Goal: Task Accomplishment & Management: Use online tool/utility

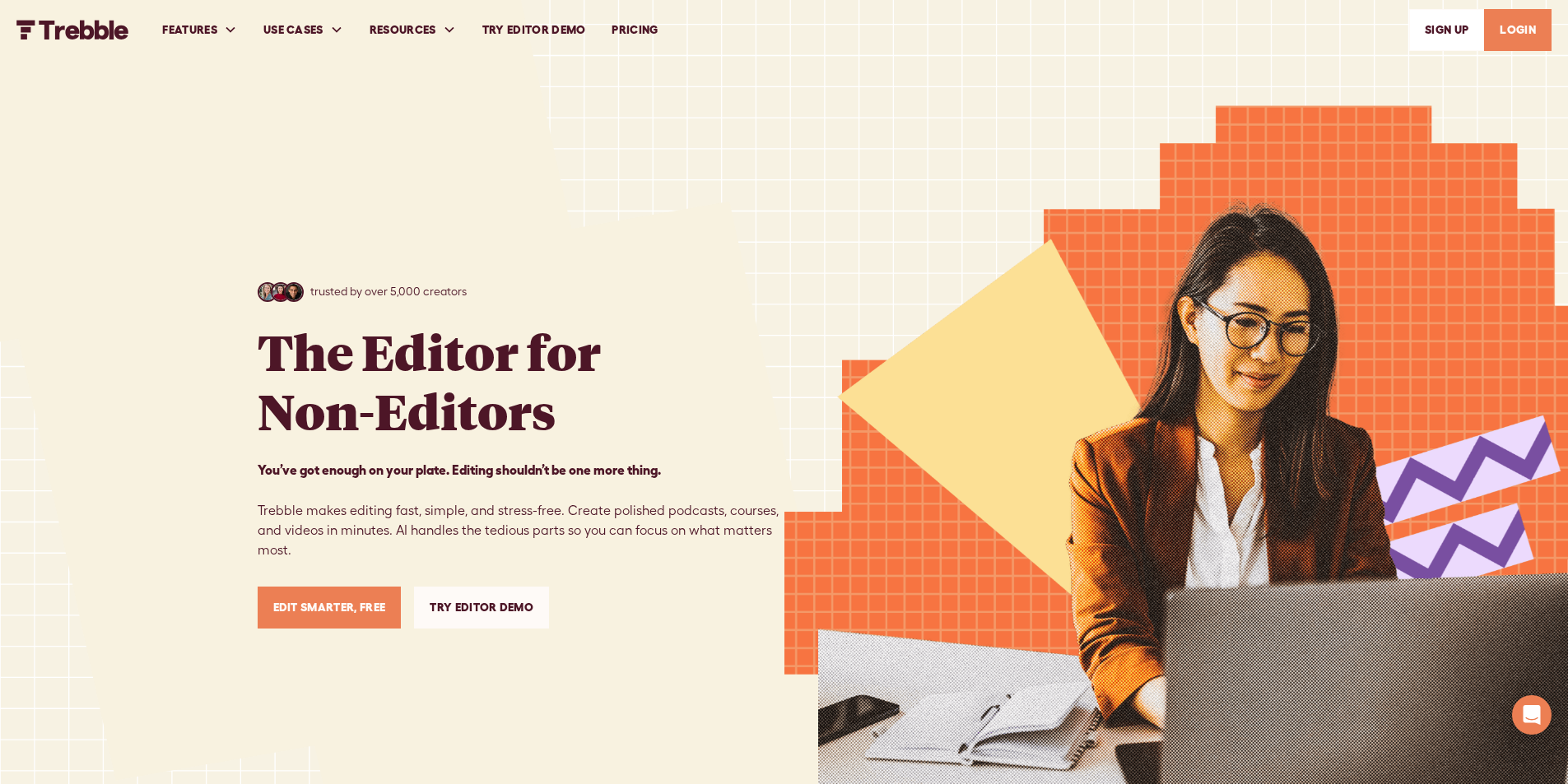
click at [1515, 27] on link "LOGIN" at bounding box center [1518, 30] width 67 height 42
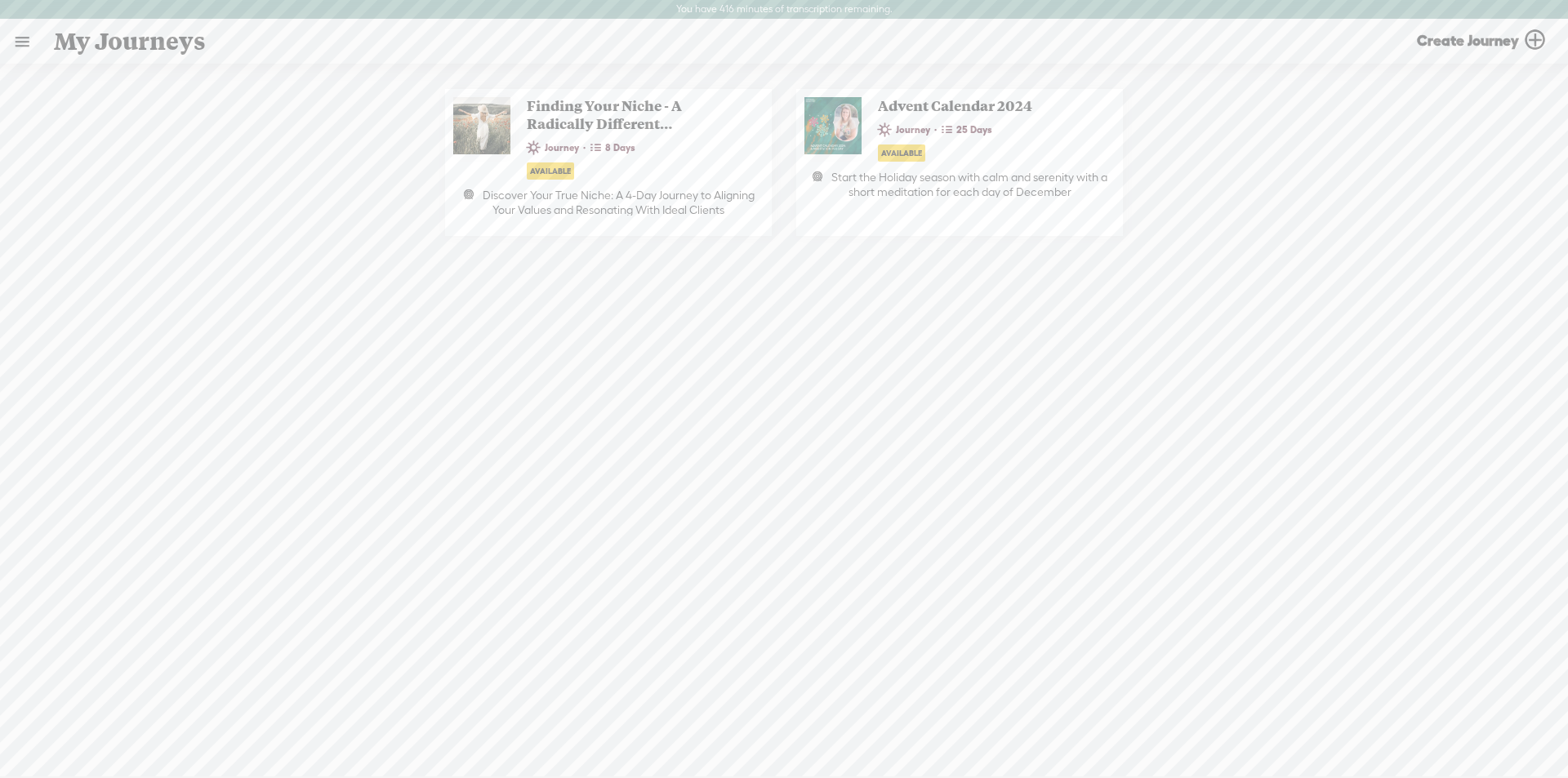
click at [28, 40] on link at bounding box center [22, 41] width 43 height 43
click at [99, 343] on div "MY LIBRARY" at bounding box center [94, 350] width 75 height 14
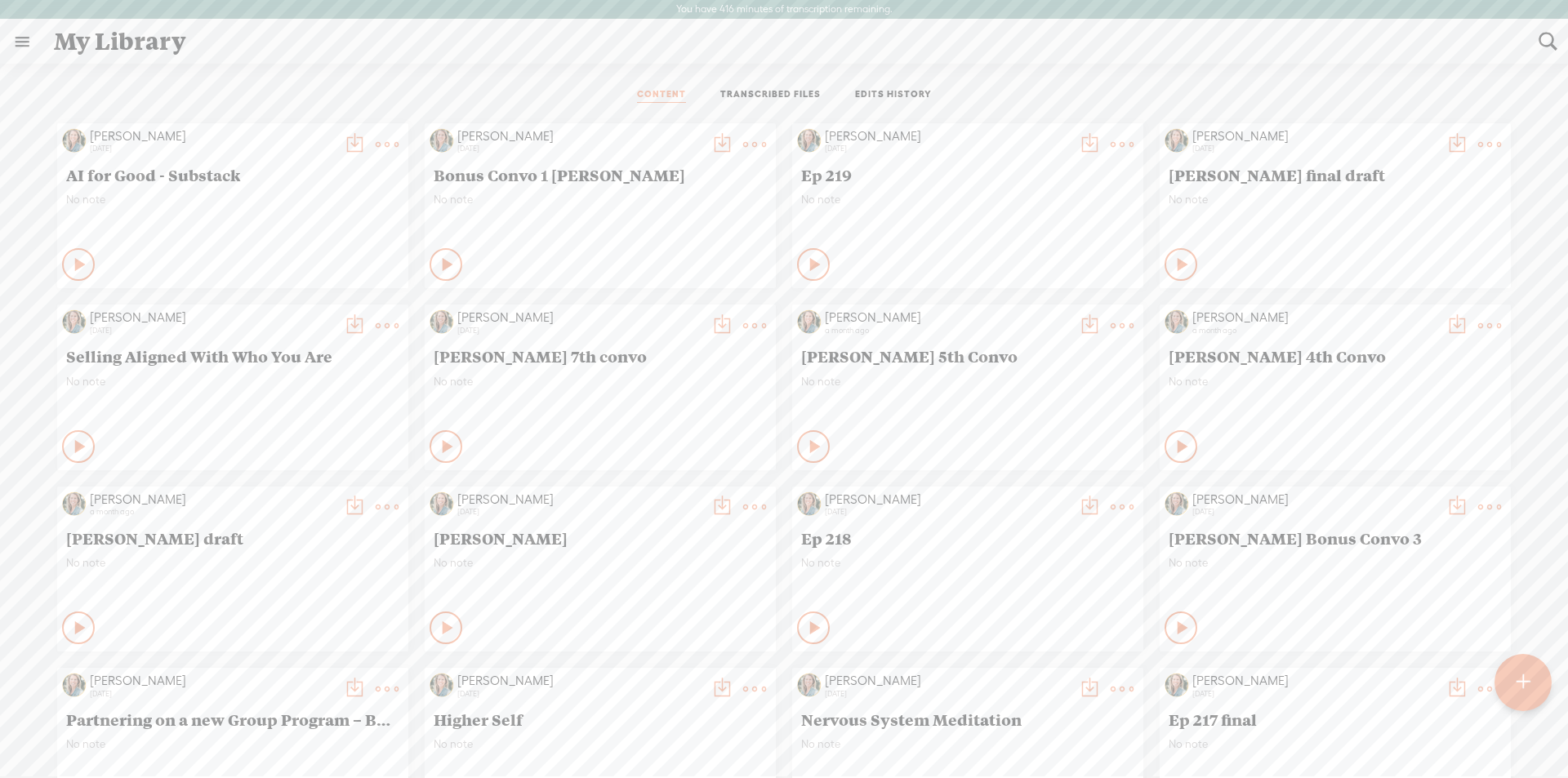
click at [1533, 689] on div at bounding box center [1523, 683] width 57 height 57
